Goal: Task Accomplishment & Management: Complete application form

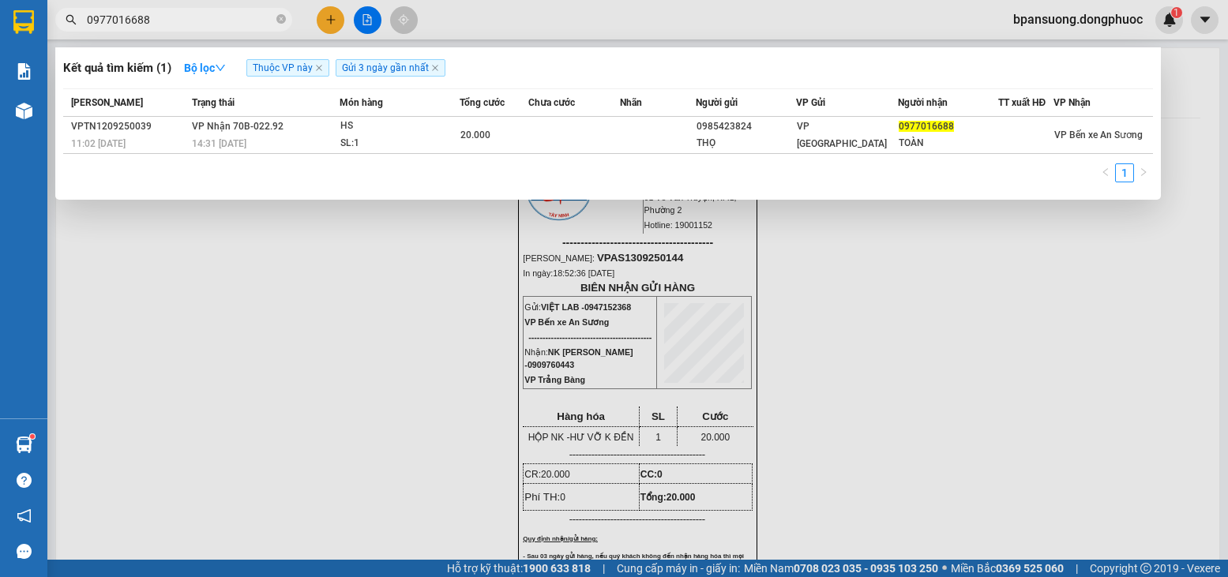
click at [157, 22] on input "0977016688" at bounding box center [180, 19] width 186 height 17
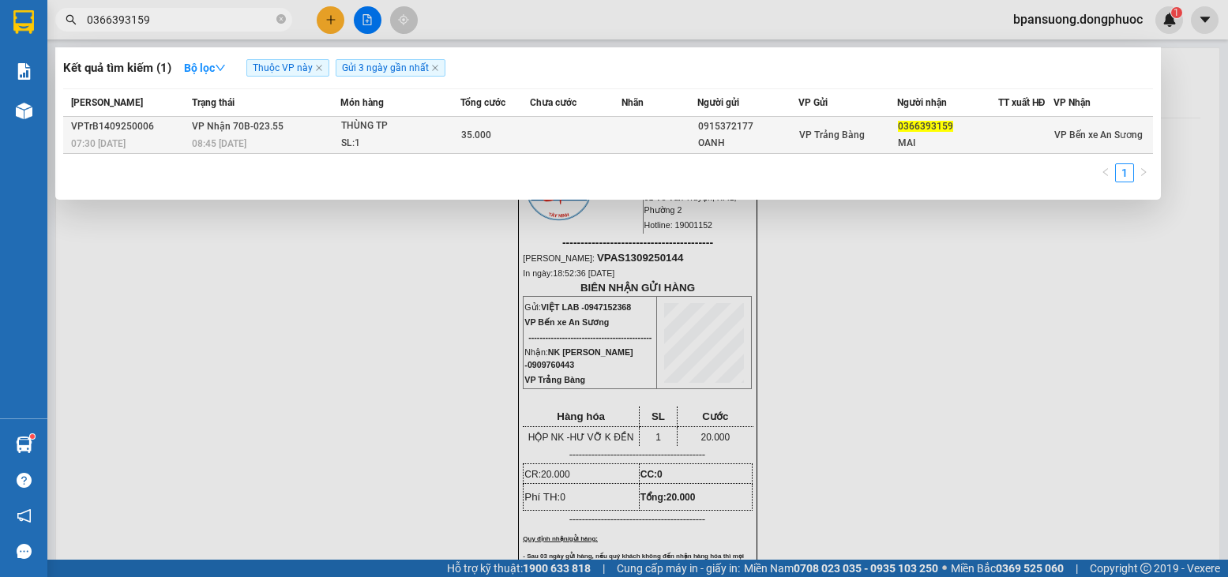
type input "0366393159"
click at [426, 130] on div "THÙNG TP" at bounding box center [400, 126] width 118 height 17
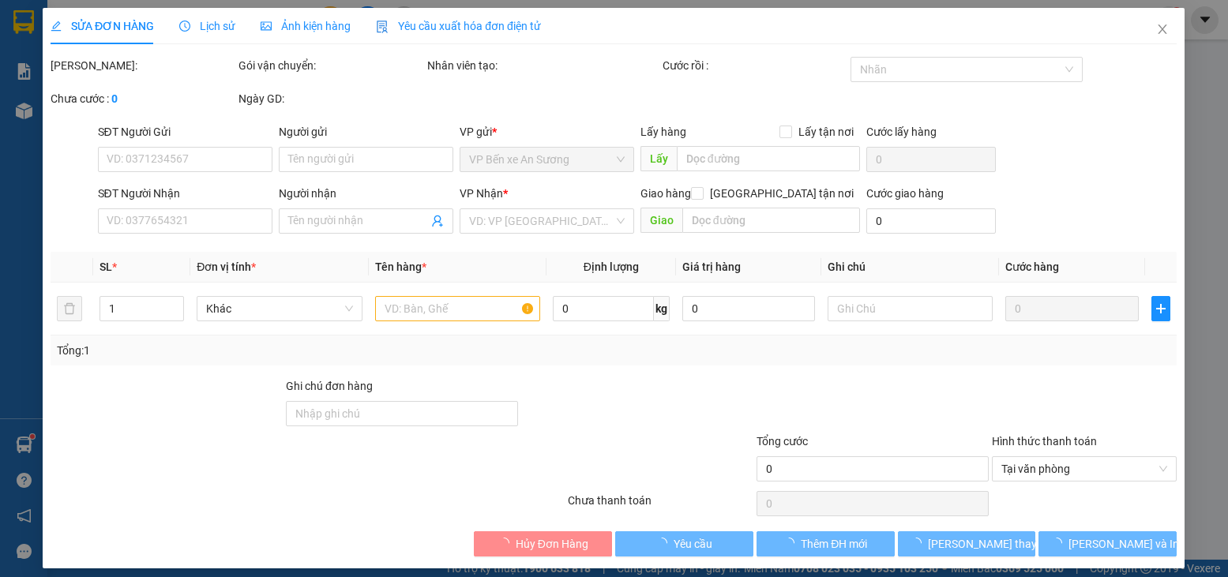
type input "0915372177"
type input "OANH"
type input "0366393159"
type input "MAI"
type input "35.000"
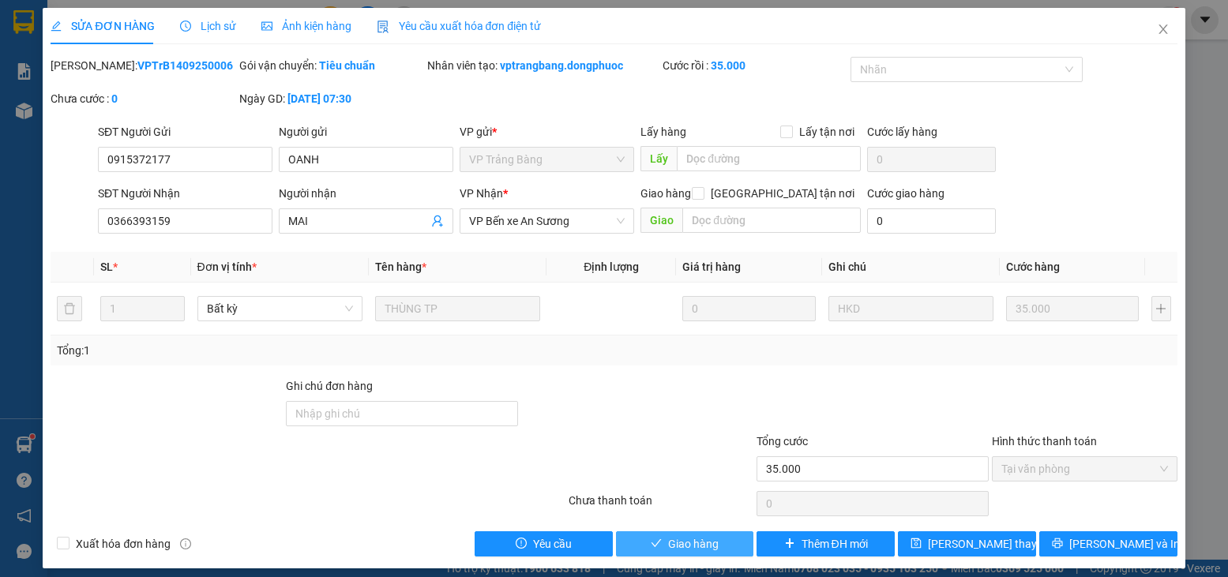
click at [678, 538] on span "Giao hàng" at bounding box center [693, 543] width 51 height 17
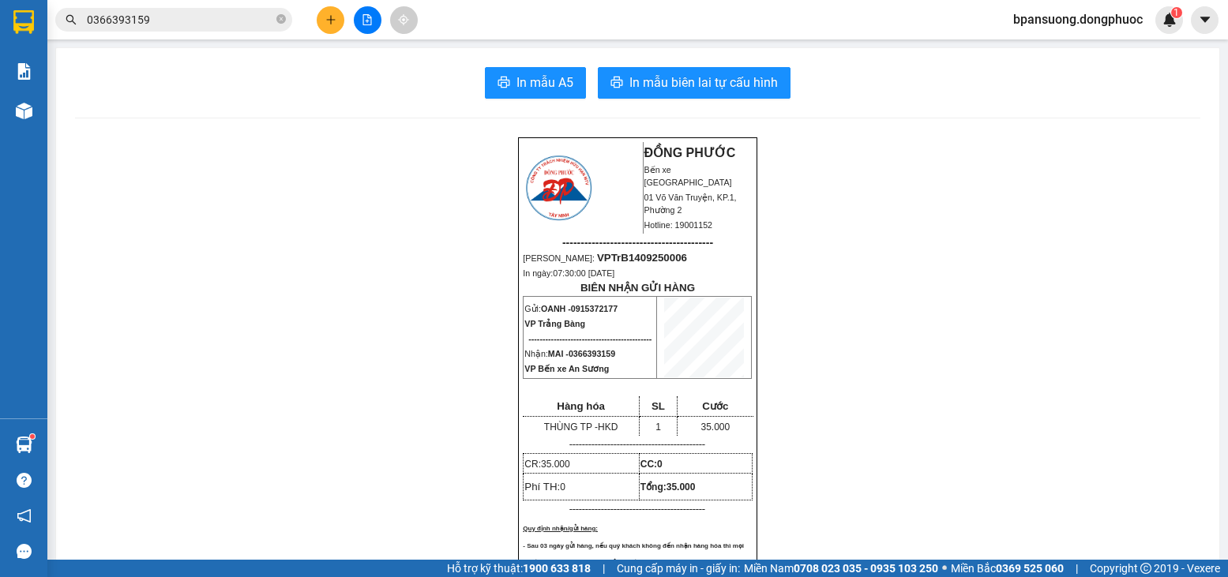
click at [338, 11] on button at bounding box center [331, 20] width 28 height 28
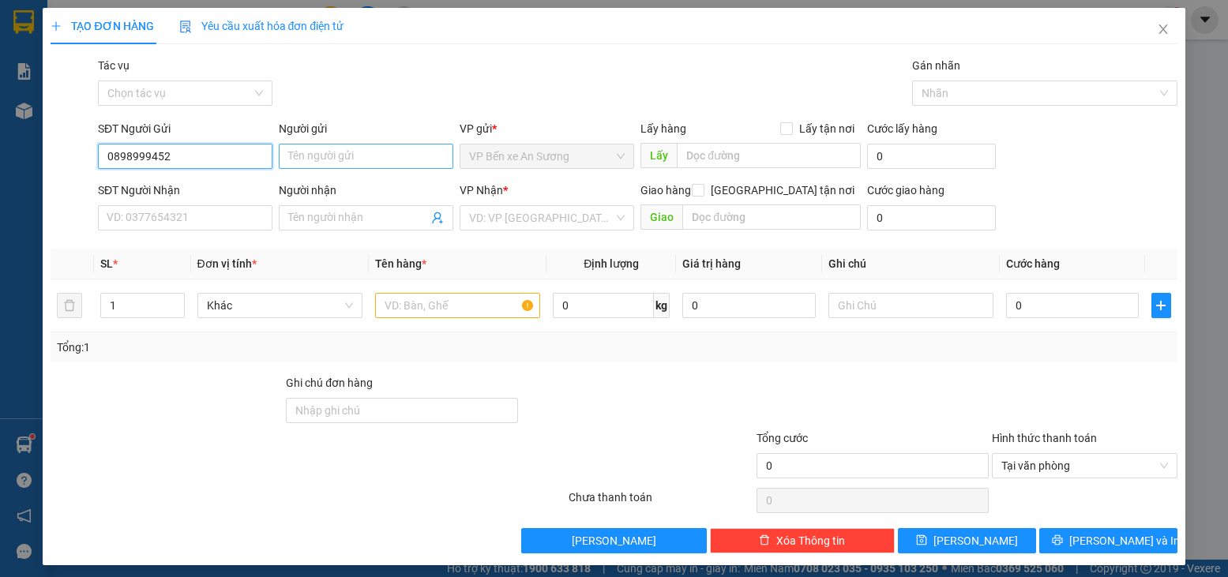
type input "0898999452"
click at [350, 147] on input "Người gửi" at bounding box center [366, 156] width 174 height 25
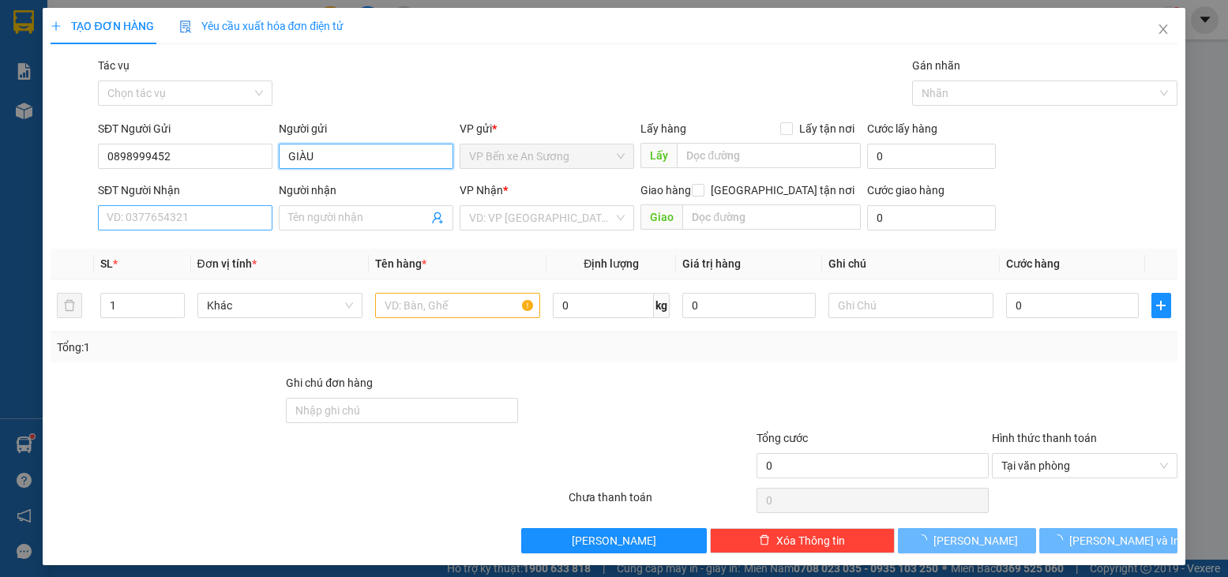
type input "GIÀU"
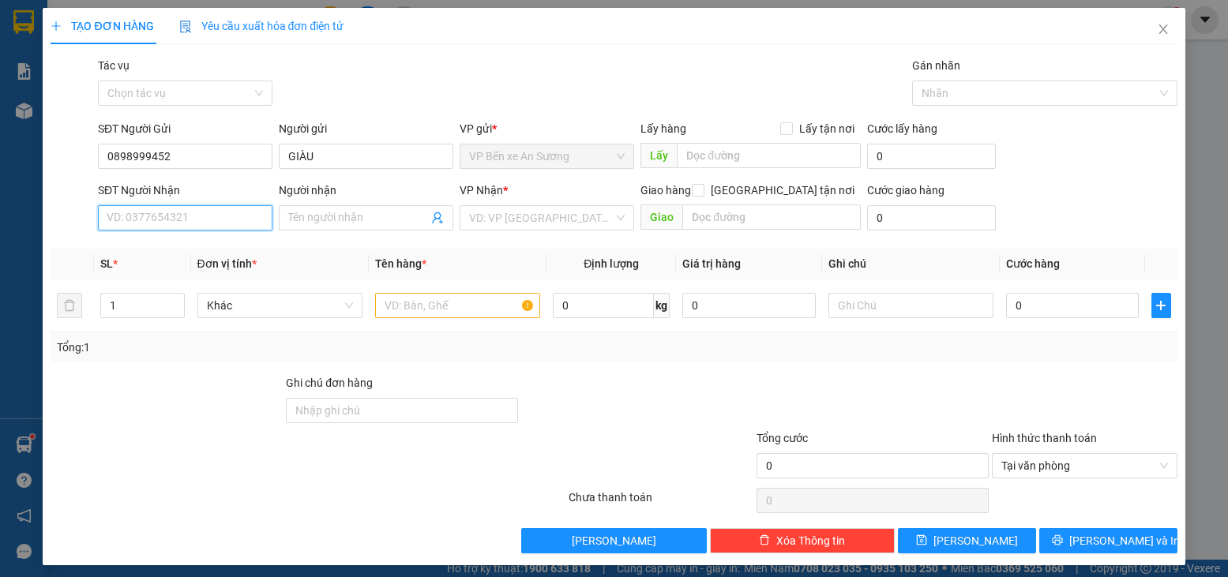
click at [194, 216] on input "SĐT Người Nhận" at bounding box center [185, 217] width 174 height 25
type input "0975139973"
click at [314, 232] on div "Người nhận Tên người nhận" at bounding box center [366, 209] width 174 height 55
click at [319, 229] on span at bounding box center [366, 217] width 174 height 25
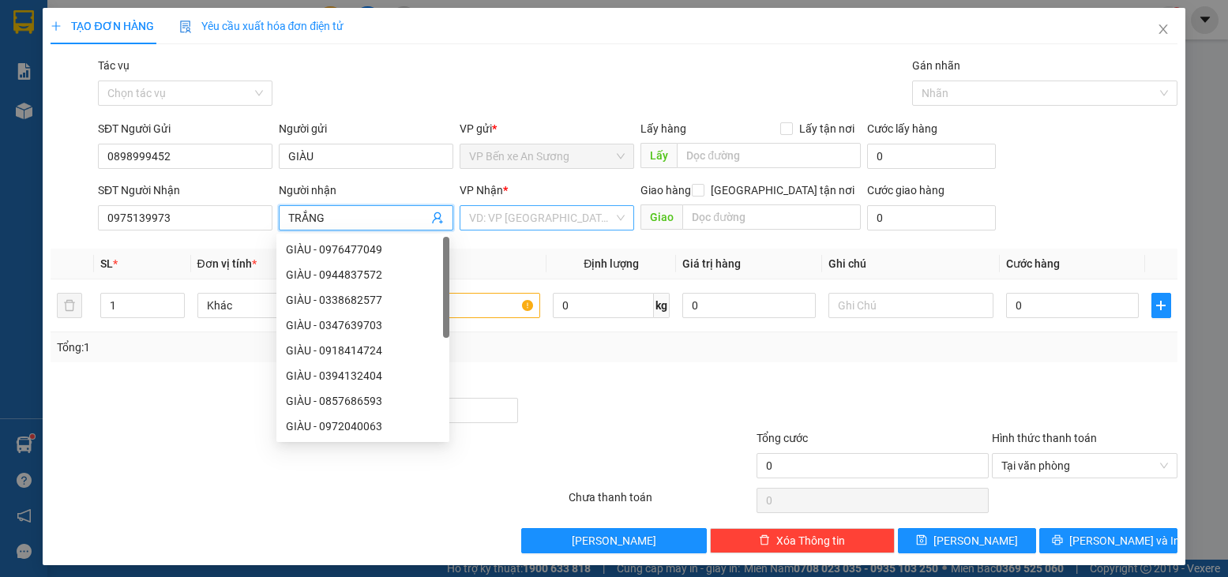
type input "TRẮNG"
click at [581, 215] on input "search" at bounding box center [541, 218] width 144 height 24
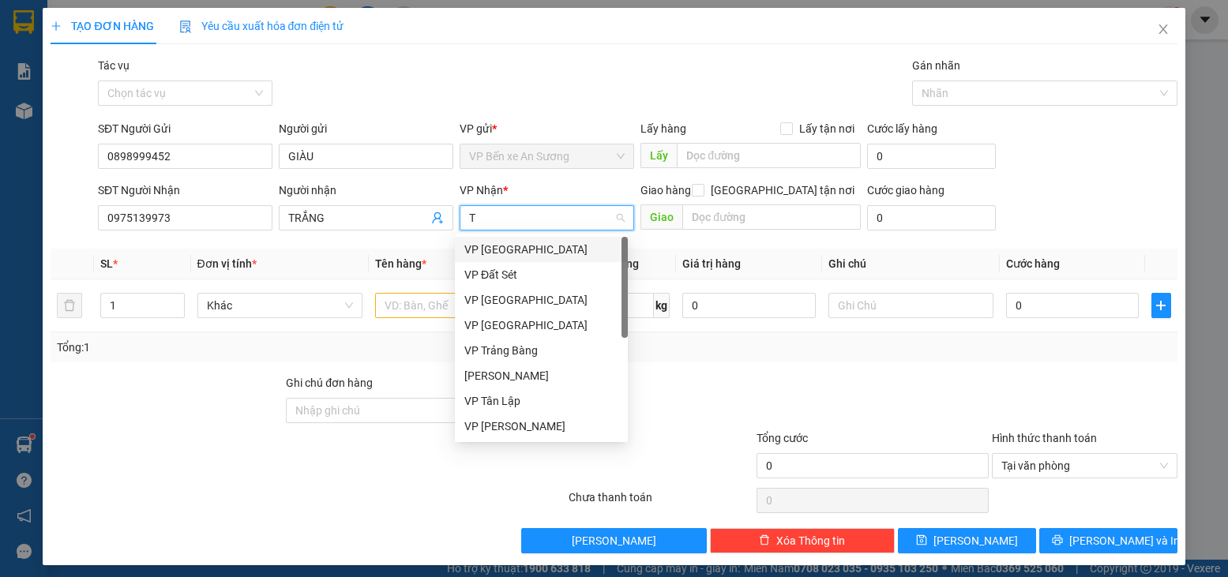
type input "TA"
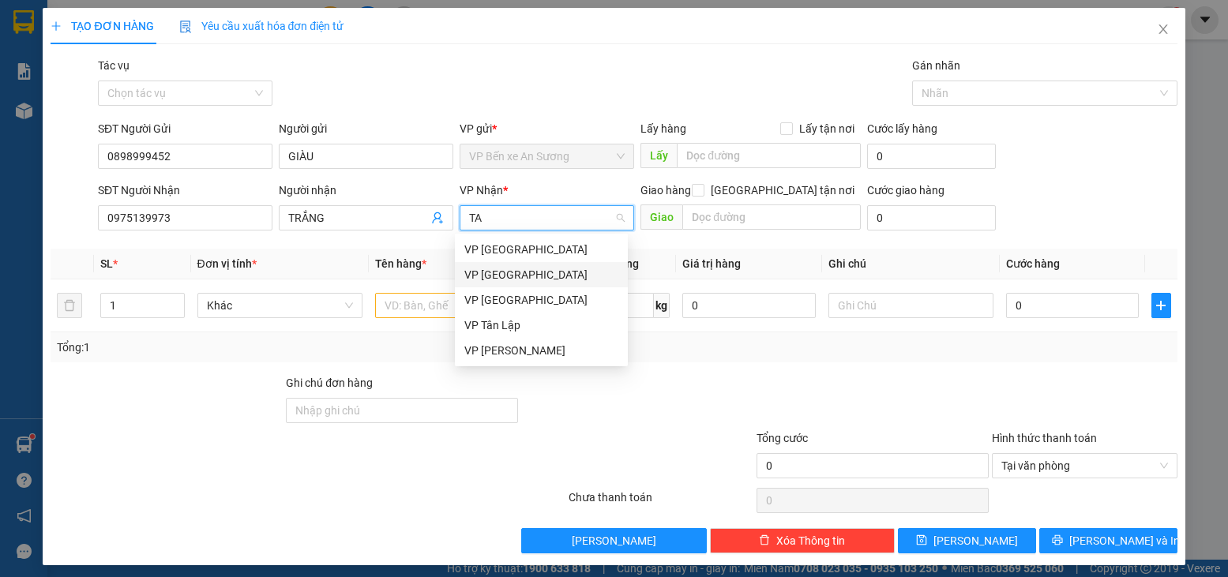
click at [528, 271] on div "VP [GEOGRAPHIC_DATA]" at bounding box center [541, 274] width 154 height 17
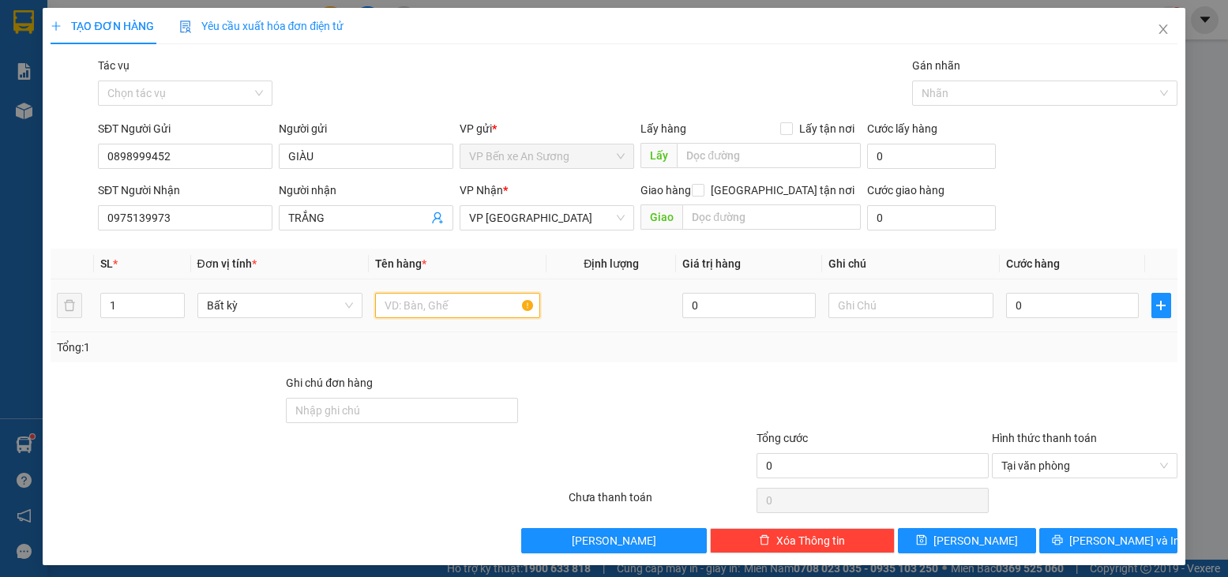
click at [490, 304] on input "text" at bounding box center [457, 305] width 165 height 25
type input "75"
click at [627, 354] on div "Tổng: 1" at bounding box center [613, 347] width 1113 height 17
click at [474, 309] on input "75" at bounding box center [457, 305] width 165 height 25
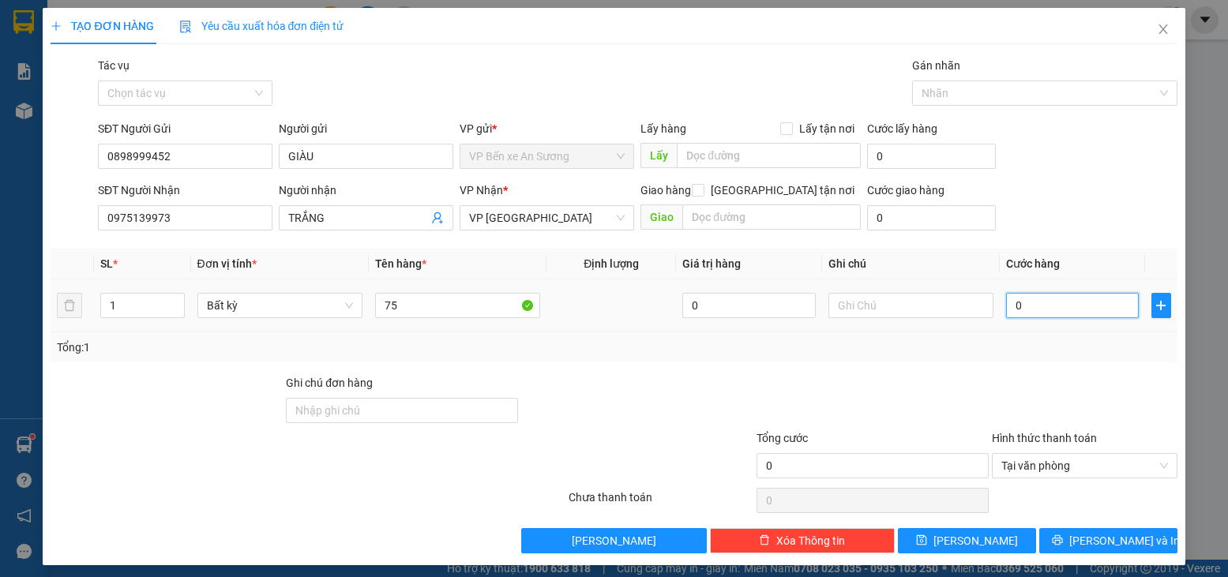
click at [1067, 301] on input "0" at bounding box center [1072, 305] width 133 height 25
type input "7"
type input "75"
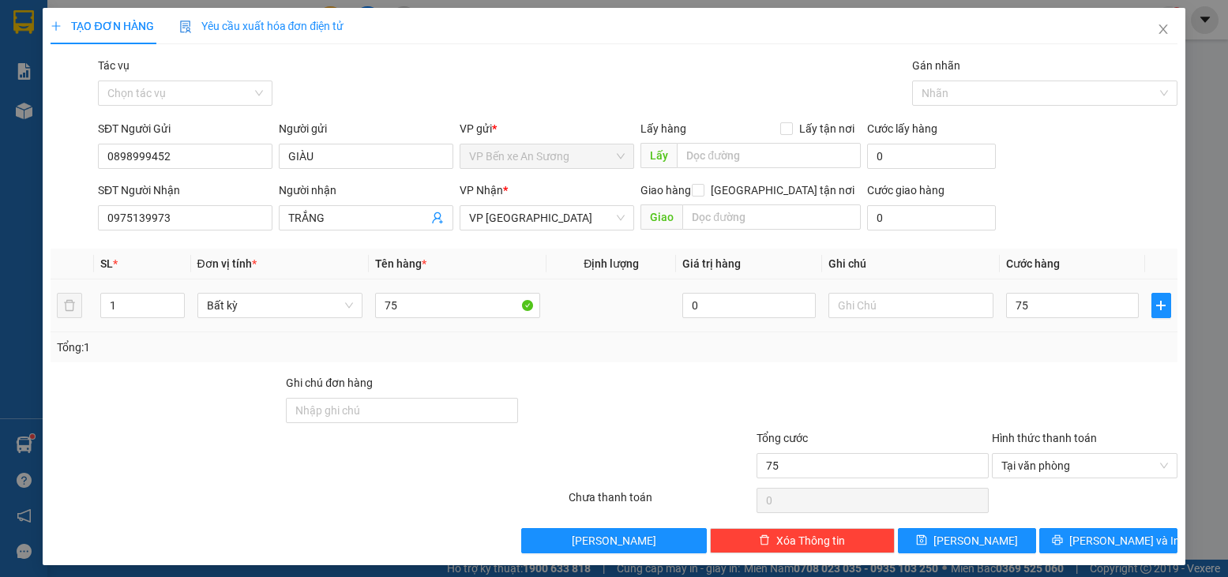
type input "75.000"
click at [457, 287] on td "75" at bounding box center [458, 305] width 178 height 53
click at [475, 312] on input "75" at bounding box center [457, 305] width 165 height 25
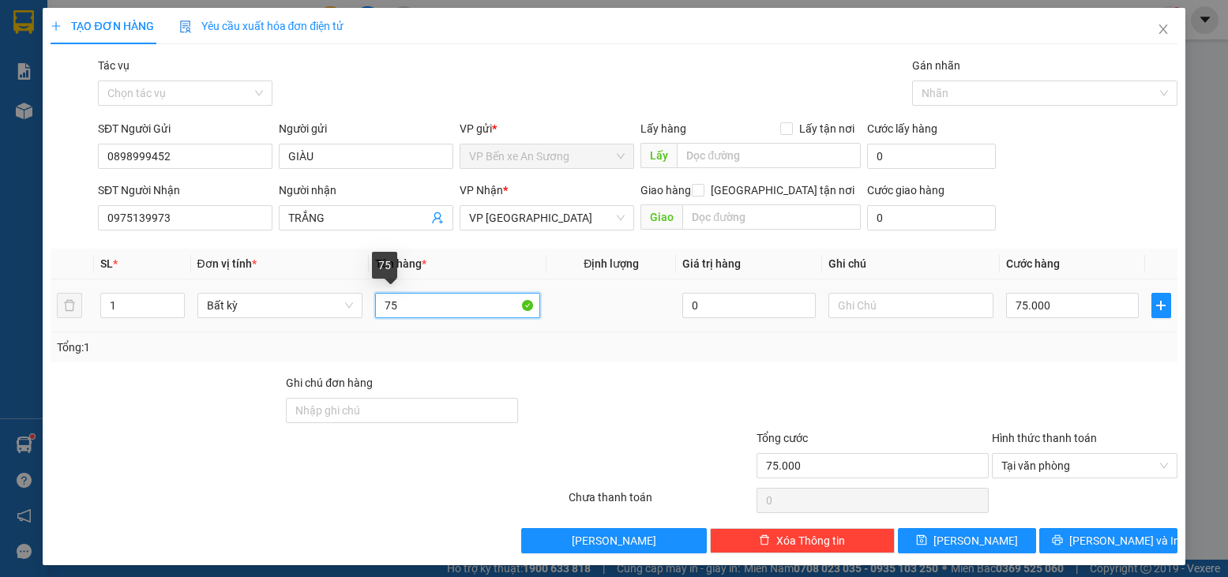
click at [475, 312] on input "75" at bounding box center [457, 305] width 165 height 25
type input "BAO TP + TRÁI MÍT"
click at [688, 355] on div "Tổng: 1" at bounding box center [613, 347] width 1113 height 17
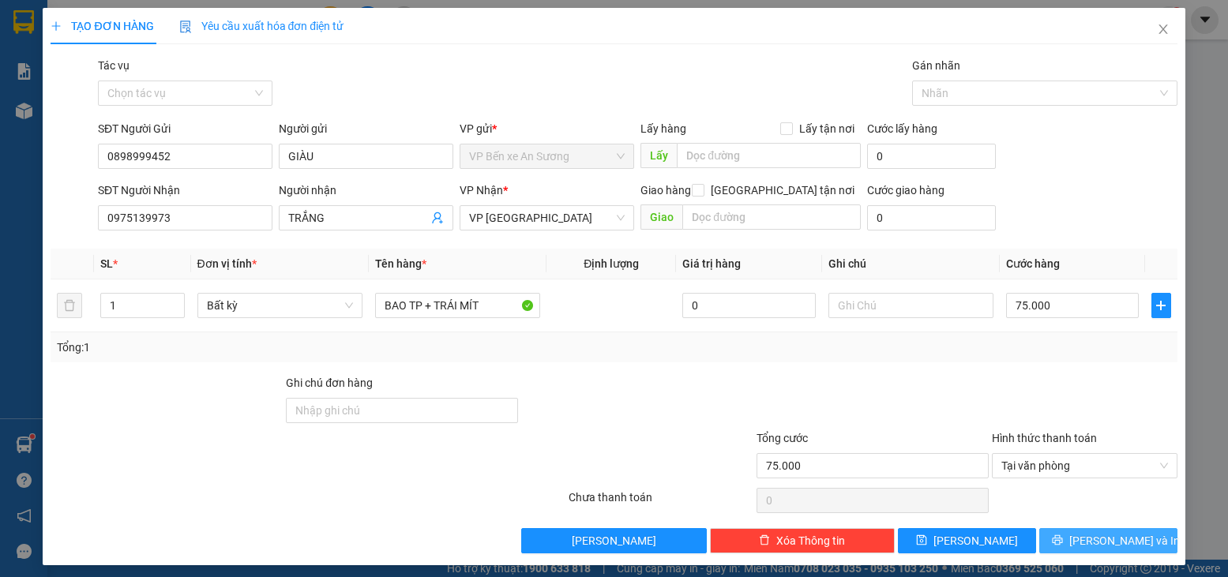
click at [1092, 533] on span "[PERSON_NAME] và In" at bounding box center [1124, 540] width 111 height 17
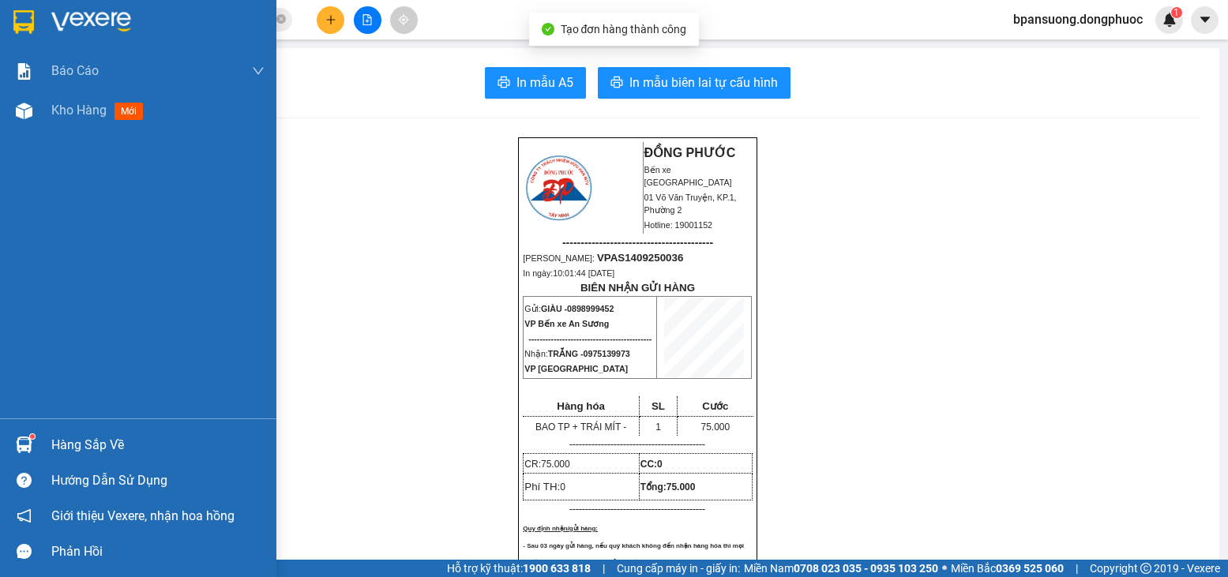
click at [67, 25] on img at bounding box center [91, 22] width 80 height 24
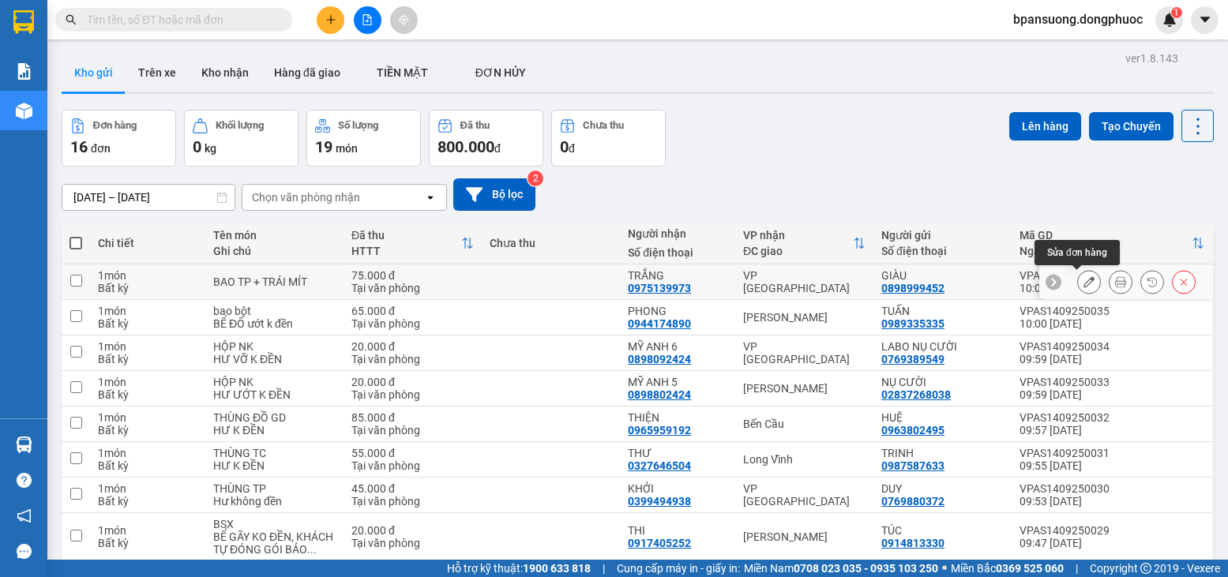
click at [1083, 279] on icon at bounding box center [1088, 281] width 11 height 11
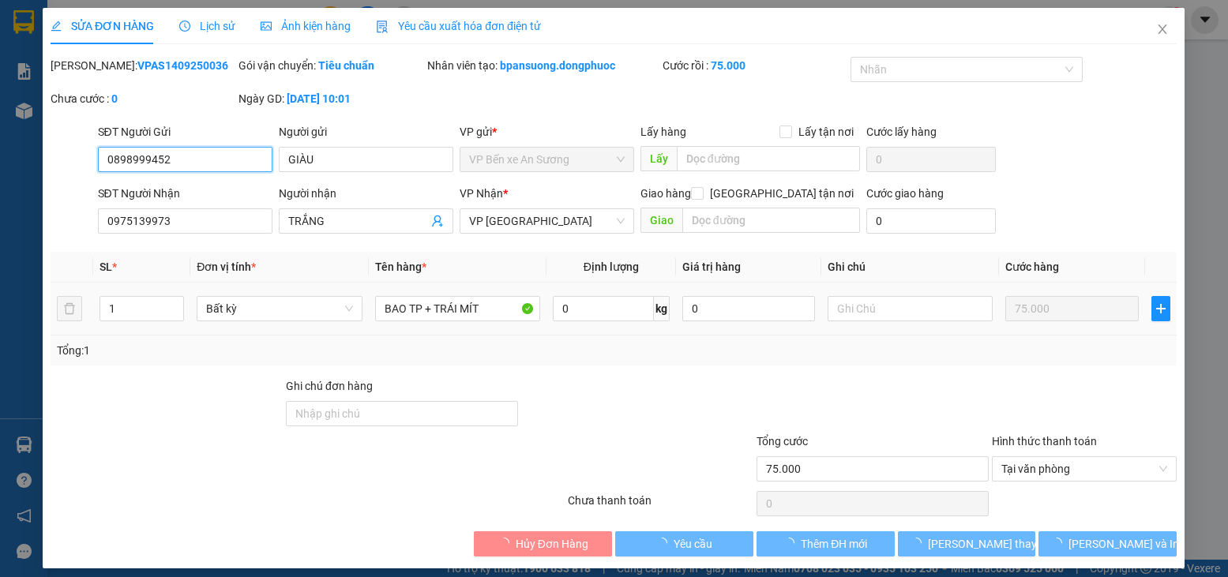
type input "0898999452"
type input "GIÀU"
type input "0975139973"
type input "TRẮNG"
type input "75.000"
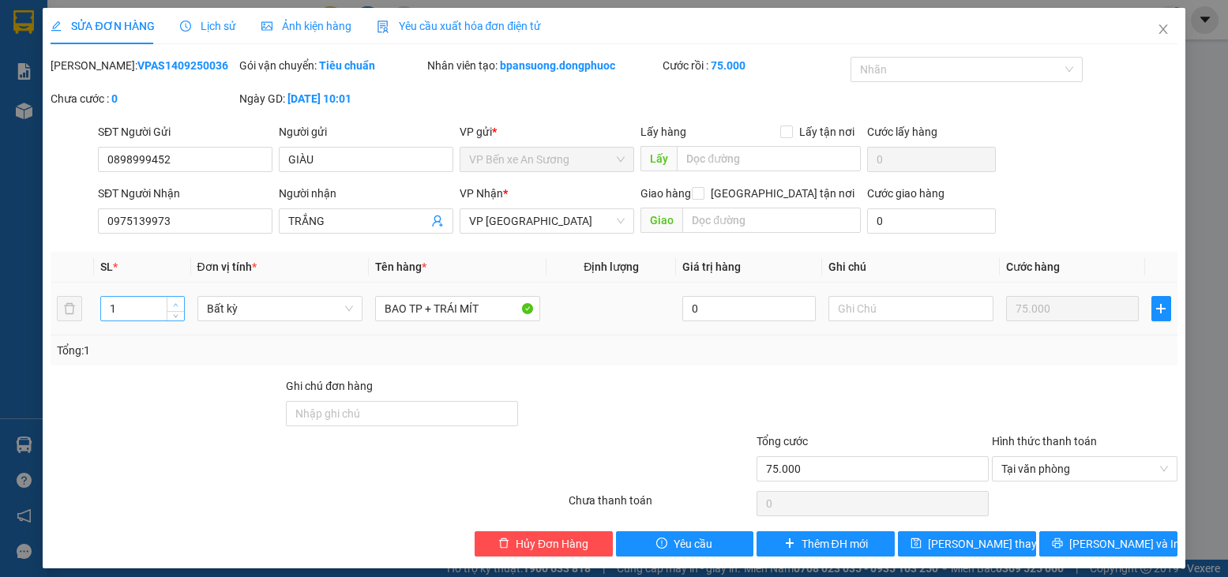
click at [176, 304] on icon "up" at bounding box center [176, 305] width 6 height 6
type input "2"
click at [1140, 542] on button "[PERSON_NAME] và In" at bounding box center [1108, 543] width 138 height 25
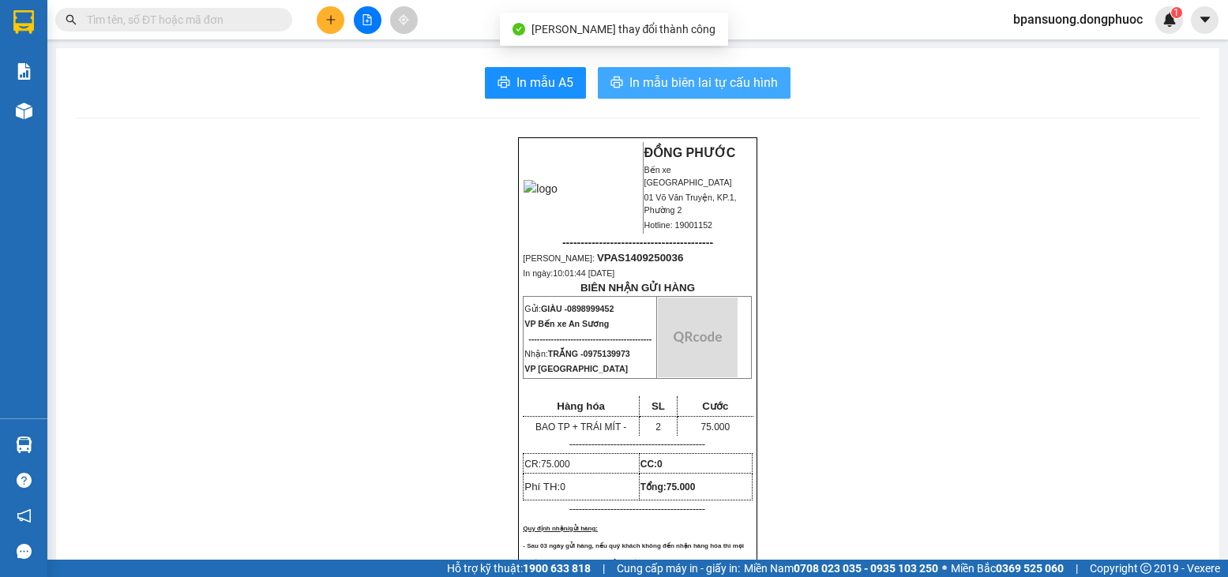
click at [752, 81] on span "In mẫu biên lai tự cấu hình" at bounding box center [703, 83] width 148 height 20
